Goal: Task Accomplishment & Management: Manage account settings

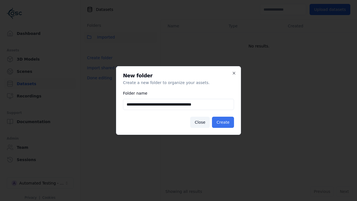
type input "**********"
click at [224, 122] on button "Create" at bounding box center [223, 122] width 22 height 11
click at [99, 83] on button "Done editing" at bounding box center [100, 78] width 32 height 10
click at [93, 73] on button "Done editing" at bounding box center [100, 78] width 32 height 10
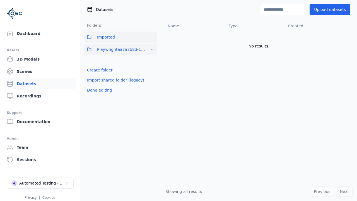
click at [153, 49] on html "Support Dashboard Assets 3D Models Scenes Datasets Recordings Support Documenta…" at bounding box center [178, 100] width 357 height 201
click at [153, 69] on div "Share" at bounding box center [154, 69] width 37 height 9
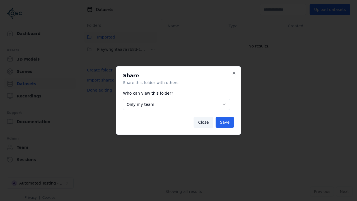
click at [176, 104] on button "Only my team" at bounding box center [176, 104] width 107 height 11
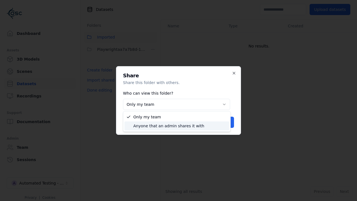
select select "****"
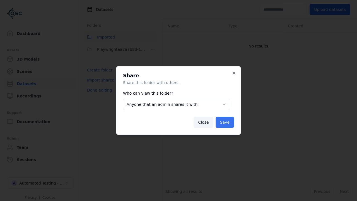
click at [226, 122] on button "Save" at bounding box center [225, 122] width 18 height 11
click at [99, 90] on button "Done editing" at bounding box center [100, 90] width 32 height 10
click at [40, 183] on div "Automated Testing - Playwright" at bounding box center [41, 183] width 45 height 6
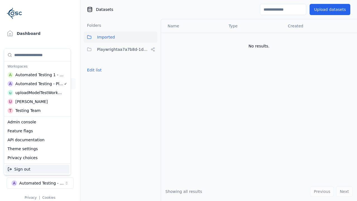
click at [36, 75] on div "Automated Testing 1 - Playwright" at bounding box center [39, 75] width 49 height 6
click at [179, 100] on html "Support Dashboard Assets 3D Models Scenes Datasets Recordings Support Documenta…" at bounding box center [178, 100] width 357 height 201
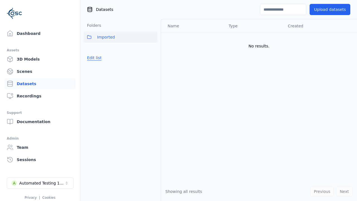
click at [93, 58] on button "Edit list" at bounding box center [94, 58] width 21 height 10
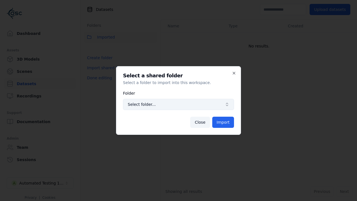
click at [179, 104] on span "Select folder..." at bounding box center [175, 105] width 95 height 6
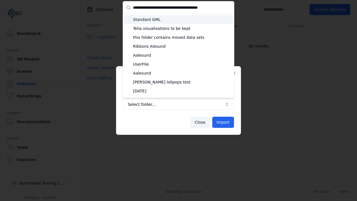
type input "**********"
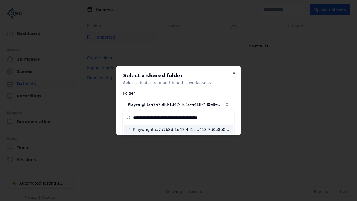
click at [224, 122] on button "Import" at bounding box center [223, 122] width 22 height 11
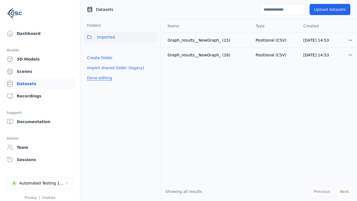
click at [99, 83] on button "Done editing" at bounding box center [100, 78] width 32 height 10
click at [93, 73] on button "Done editing" at bounding box center [100, 78] width 32 height 10
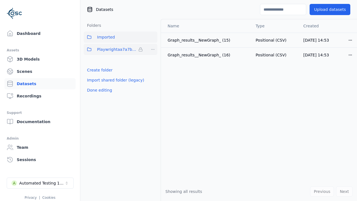
click at [153, 49] on html "Support Dashboard Assets 3D Models Scenes Datasets Recordings Support Documenta…" at bounding box center [178, 100] width 357 height 201
click at [179, 100] on html "Support Dashboard Assets 3D Models Scenes Datasets Recordings Support Documenta…" at bounding box center [178, 100] width 357 height 201
click at [99, 90] on button "Done editing" at bounding box center [100, 90] width 32 height 10
click at [40, 183] on div "Automated Testing 1 - Playwright" at bounding box center [41, 183] width 45 height 6
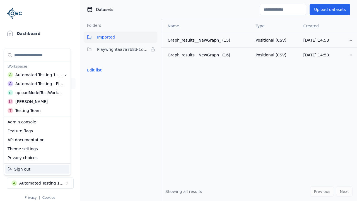
click at [36, 83] on div "Automated Testing - Playwright" at bounding box center [39, 84] width 48 height 6
click at [179, 100] on html "Support Dashboard Assets 3D Models Scenes Datasets Recordings Support Documenta…" at bounding box center [178, 100] width 357 height 201
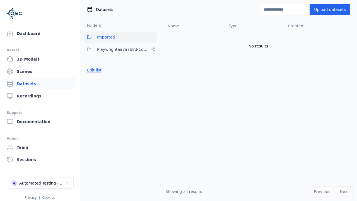
click at [93, 70] on button "Edit list" at bounding box center [94, 70] width 21 height 10
click at [153, 49] on html "Support Dashboard Assets 3D Models Scenes Datasets Recordings Support Documenta…" at bounding box center [178, 100] width 357 height 201
click at [153, 78] on div "Rename" at bounding box center [154, 78] width 37 height 9
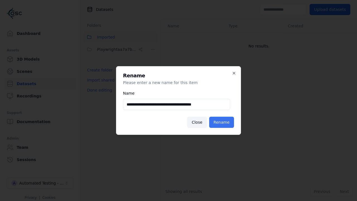
click at [176, 104] on input "**********" at bounding box center [176, 104] width 107 height 11
type input "**********"
click at [222, 122] on button "Rename" at bounding box center [221, 122] width 25 height 11
click at [99, 90] on button "Done editing" at bounding box center [100, 90] width 32 height 10
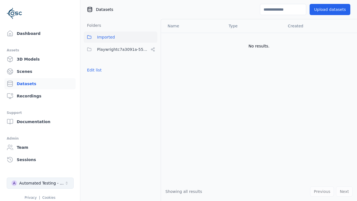
click at [40, 183] on div "Automated Testing - Playwright" at bounding box center [41, 183] width 45 height 6
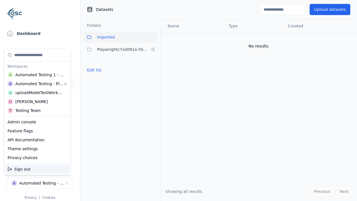
click at [36, 75] on div "Automated Testing 1 - Playwright" at bounding box center [39, 75] width 49 height 6
click at [179, 100] on html "Support Dashboard Assets 3D Models Scenes Datasets Recordings Support Documenta…" at bounding box center [178, 100] width 357 height 201
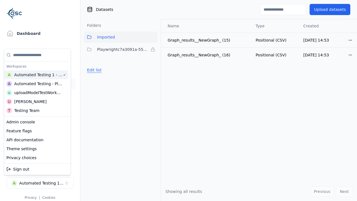
click at [93, 70] on button "Edit list" at bounding box center [94, 70] width 21 height 10
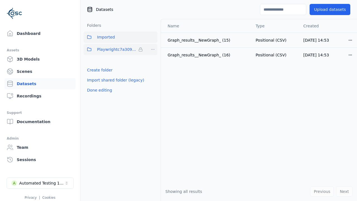
click at [153, 49] on html "Support Dashboard Assets 3D Models Scenes Datasets Recordings Support Documenta…" at bounding box center [178, 100] width 357 height 201
click at [153, 61] on div "Remove" at bounding box center [152, 60] width 33 height 9
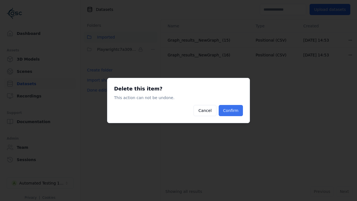
click at [231, 111] on button "Confirm" at bounding box center [231, 110] width 24 height 11
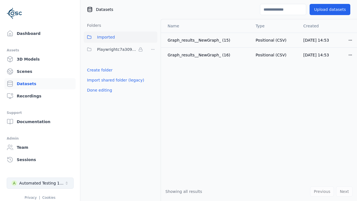
click at [99, 85] on button "Done editing" at bounding box center [100, 90] width 32 height 10
click at [40, 183] on div "Automated Testing 1 - Playwright" at bounding box center [41, 183] width 45 height 6
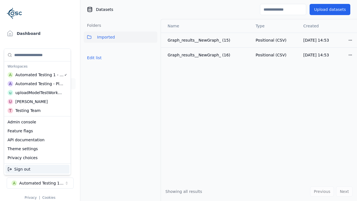
click at [36, 83] on div "Automated Testing - Playwright" at bounding box center [39, 84] width 48 height 6
click at [179, 100] on html "Support Dashboard Assets 3D Models Scenes Datasets Recordings Support Documenta…" at bounding box center [178, 100] width 357 height 201
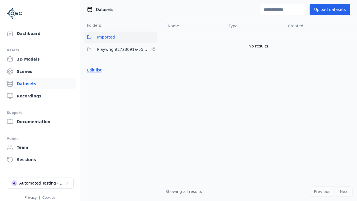
click at [93, 70] on button "Edit list" at bounding box center [94, 70] width 21 height 10
click at [153, 49] on html "Support Dashboard Assets 3D Models Scenes Datasets Recordings Support Documenta…" at bounding box center [178, 100] width 357 height 201
click at [153, 69] on div "Share" at bounding box center [154, 69] width 37 height 9
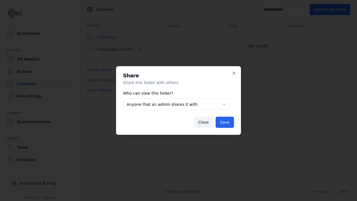
click at [176, 104] on button "Anyone that an admin shares it with" at bounding box center [176, 104] width 107 height 11
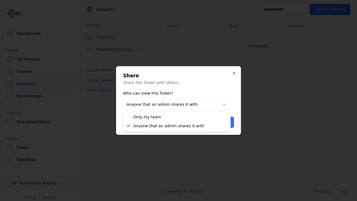
select select "*****"
click at [226, 122] on button "Save" at bounding box center [225, 122] width 18 height 11
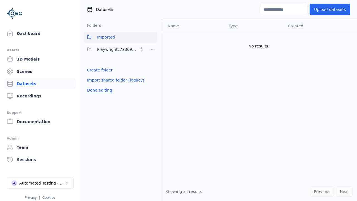
click at [99, 90] on button "Done editing" at bounding box center [100, 90] width 32 height 10
click at [93, 85] on button "Done editing" at bounding box center [100, 90] width 32 height 10
click at [153, 49] on html "Support Dashboard Assets 3D Models Scenes Datasets Recordings Support Documenta…" at bounding box center [178, 100] width 357 height 201
click at [153, 87] on div "Delete" at bounding box center [154, 87] width 37 height 9
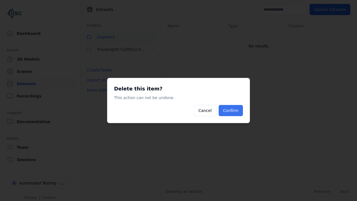
click at [231, 111] on button "Confirm" at bounding box center [231, 110] width 24 height 11
click at [99, 85] on button "Done editing" at bounding box center [100, 90] width 32 height 10
